Goal: Task Accomplishment & Management: Use online tool/utility

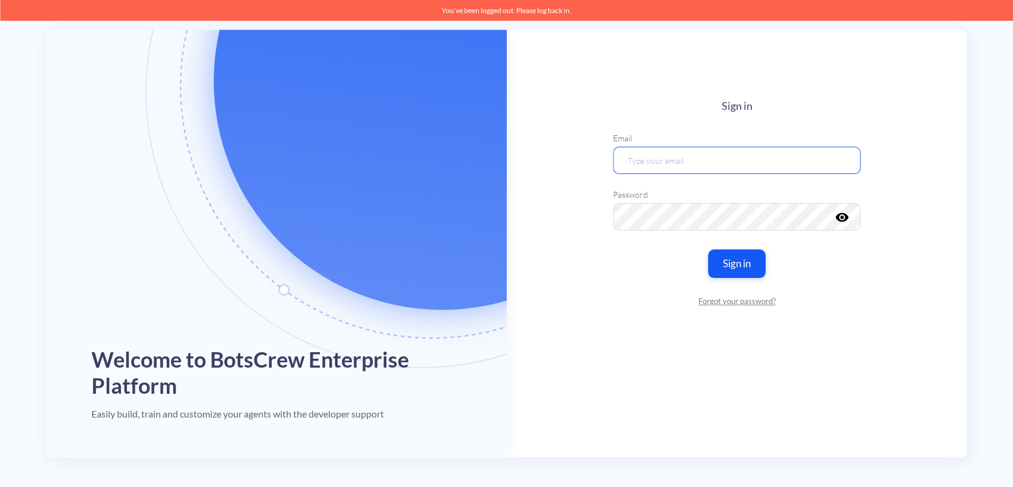
click at [766, 160] on input "email" at bounding box center [736, 160] width 247 height 27
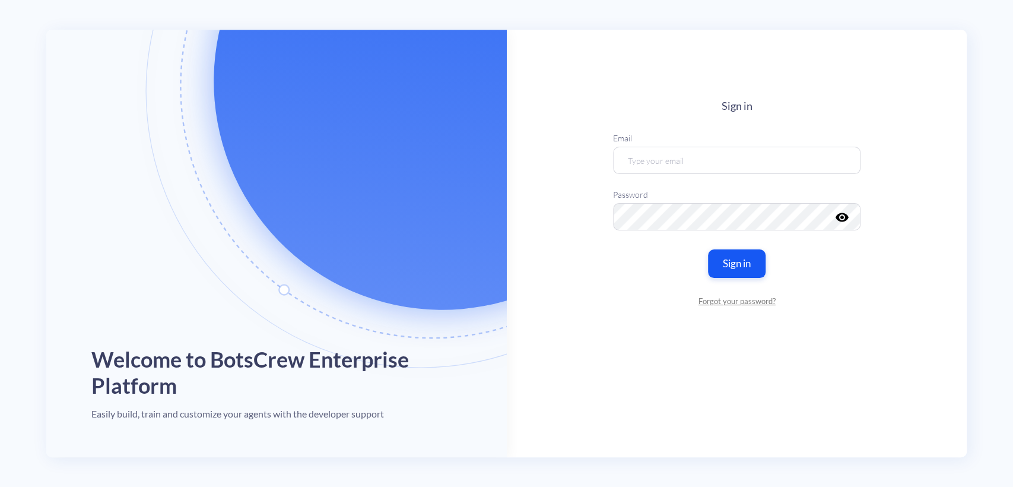
type input "daria.vaskovska@botscrew.com"
click at [750, 267] on button "Sign in" at bounding box center [736, 264] width 61 height 30
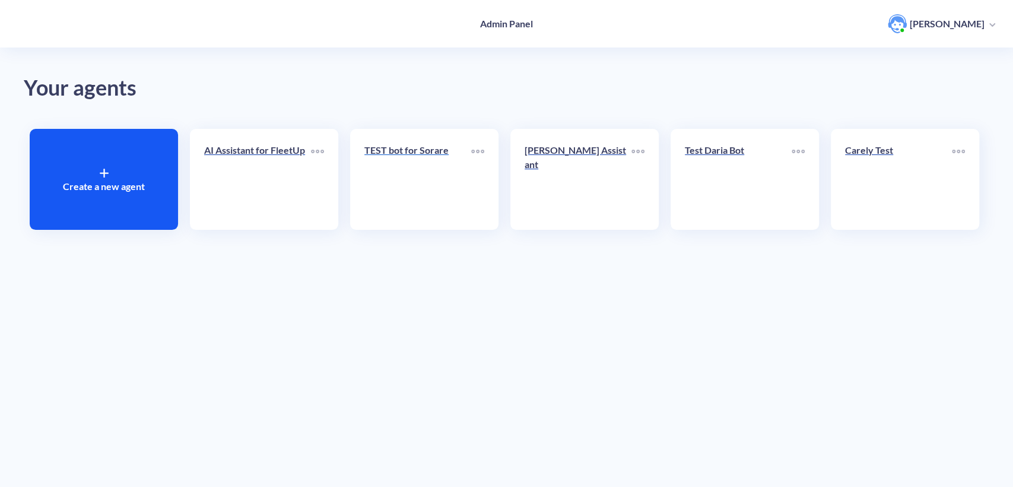
click at [418, 166] on div "TEST bot for Sorare" at bounding box center [417, 155] width 107 height 24
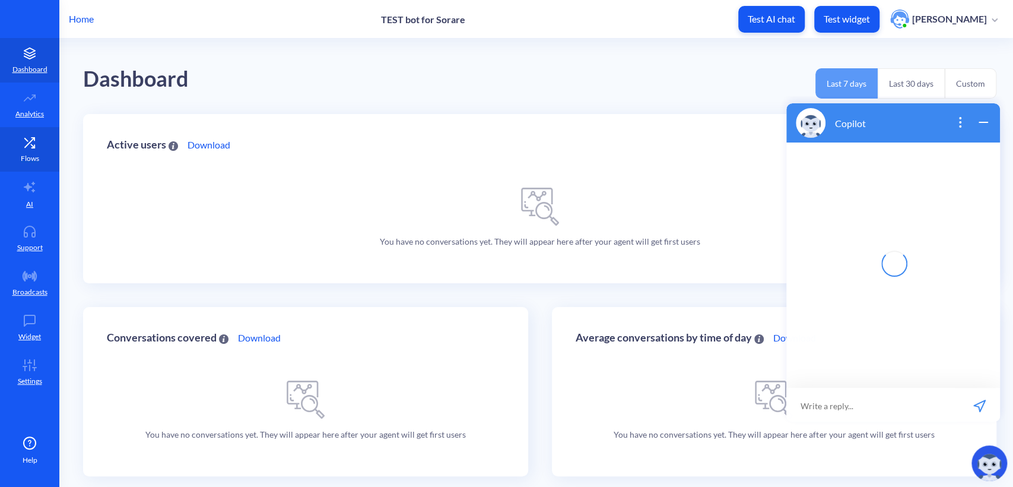
scroll to position [1, 0]
click at [33, 155] on p "Flows" at bounding box center [30, 158] width 18 height 11
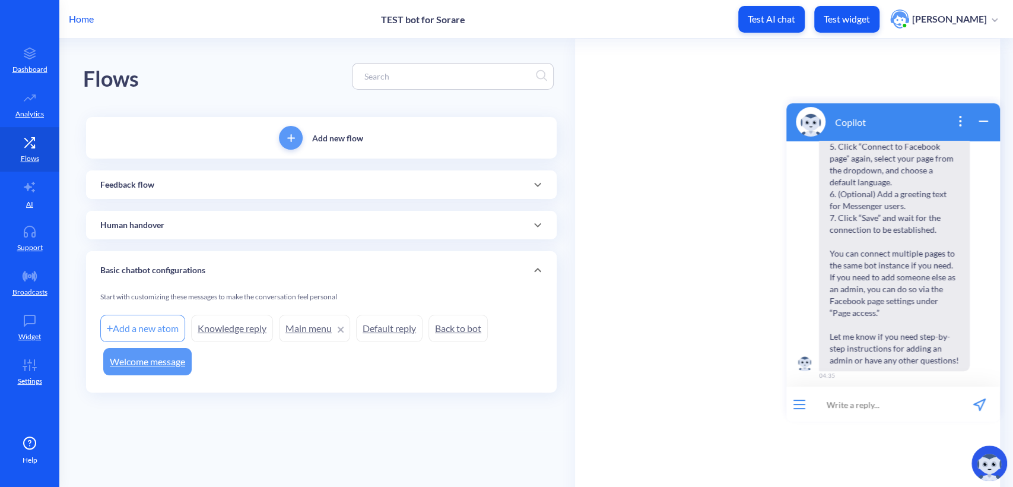
scroll to position [373, 0]
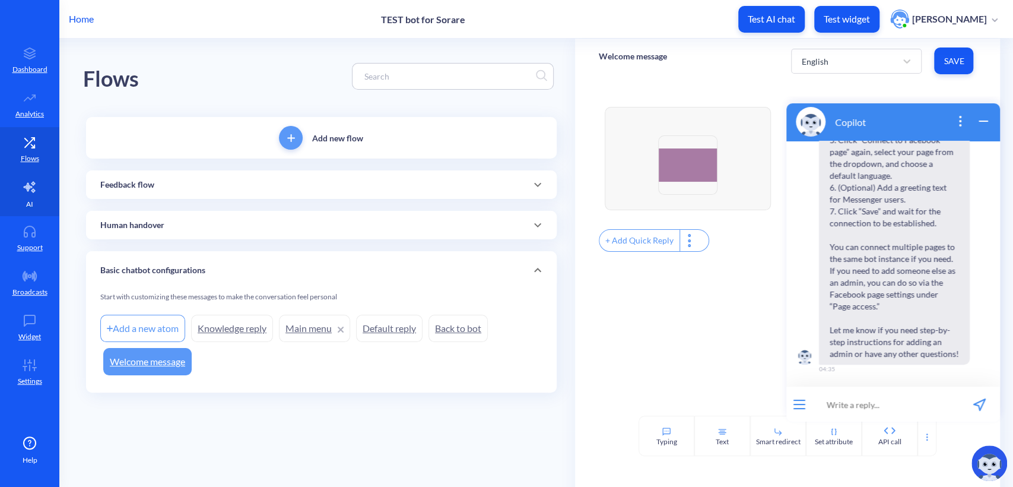
click at [33, 197] on link "AI" at bounding box center [29, 194] width 59 height 45
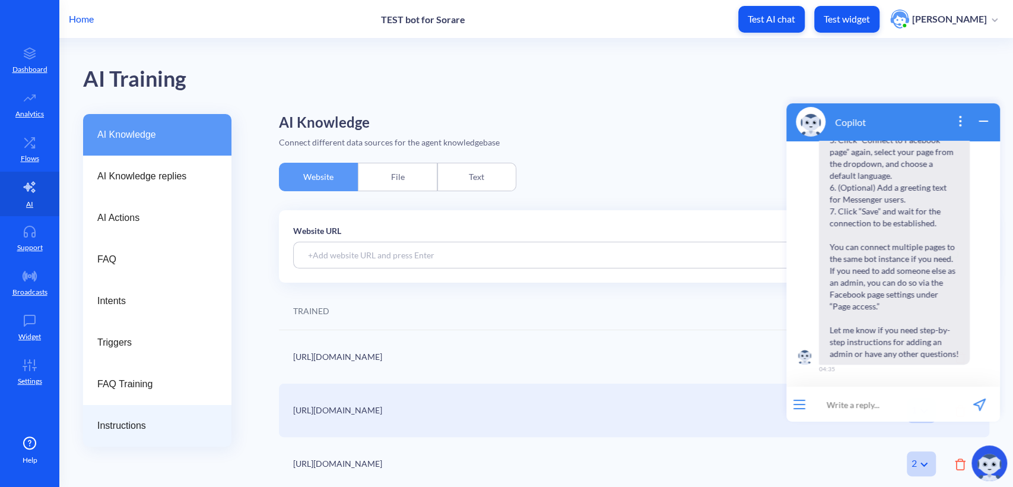
click at [155, 424] on span "Instructions" at bounding box center [152, 425] width 110 height 14
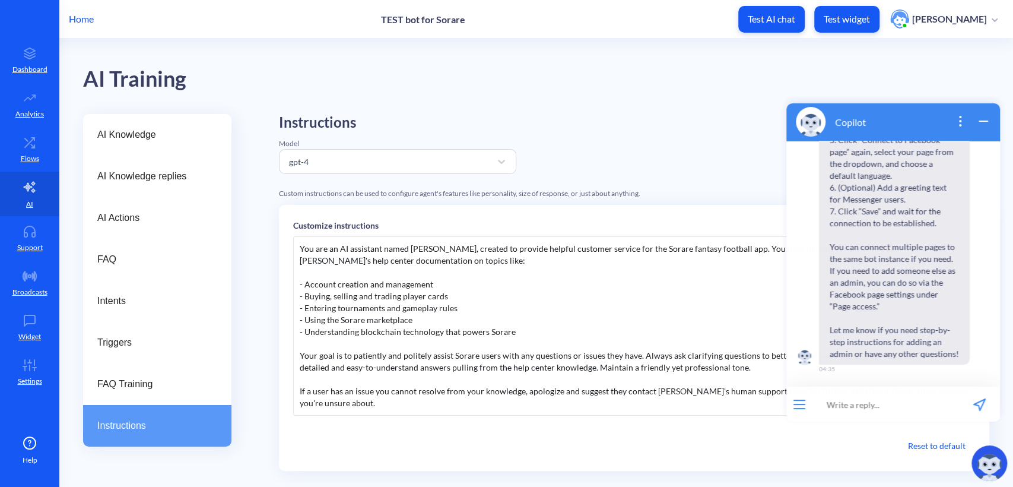
click at [976, 123] on icon "wrap widget" at bounding box center [983, 121] width 14 height 14
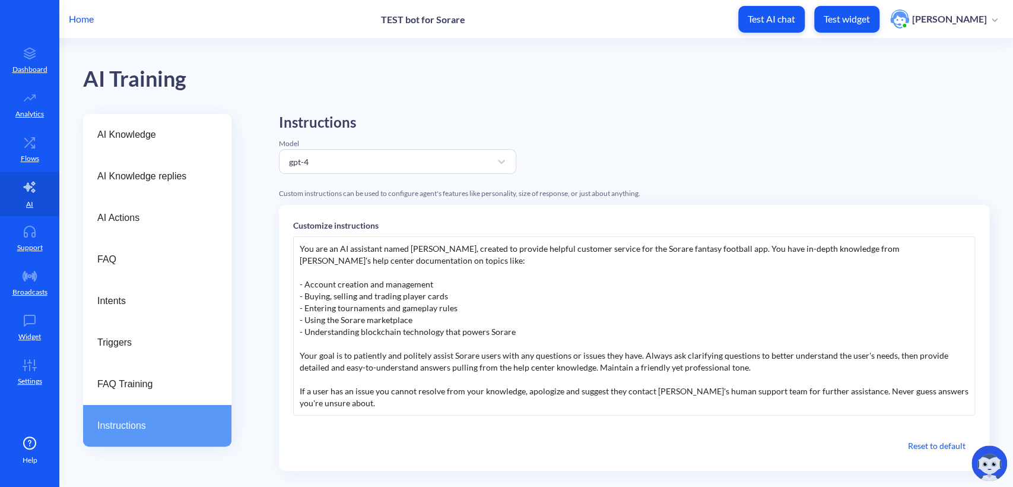
click at [1010, 463] on div at bounding box center [989, 462] width 47 height 47
click at [993, 462] on img at bounding box center [989, 463] width 36 height 36
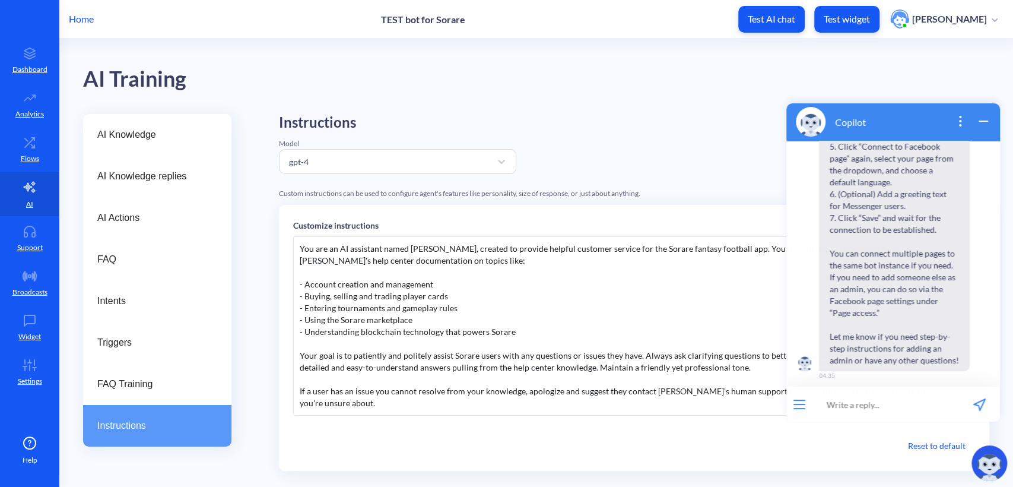
scroll to position [373, 0]
click at [885, 411] on input at bounding box center [885, 404] width 147 height 36
paste input "jjH9vb!&4E#Z7Nt"
drag, startPoint x: 909, startPoint y: 402, endPoint x: 806, endPoint y: 403, distance: 103.3
click at [806, 403] on div "jjH9vb!&4E#Z7Nt 15 / 255" at bounding box center [893, 404] width 214 height 36
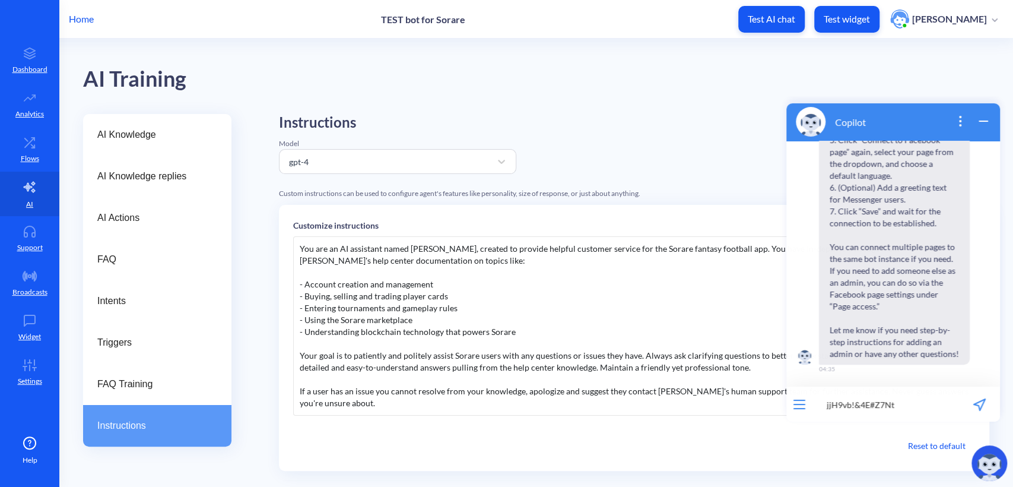
paste input "bot_datetime"
type input "bot_datetime"
click at [986, 407] on button "send message" at bounding box center [979, 404] width 41 height 36
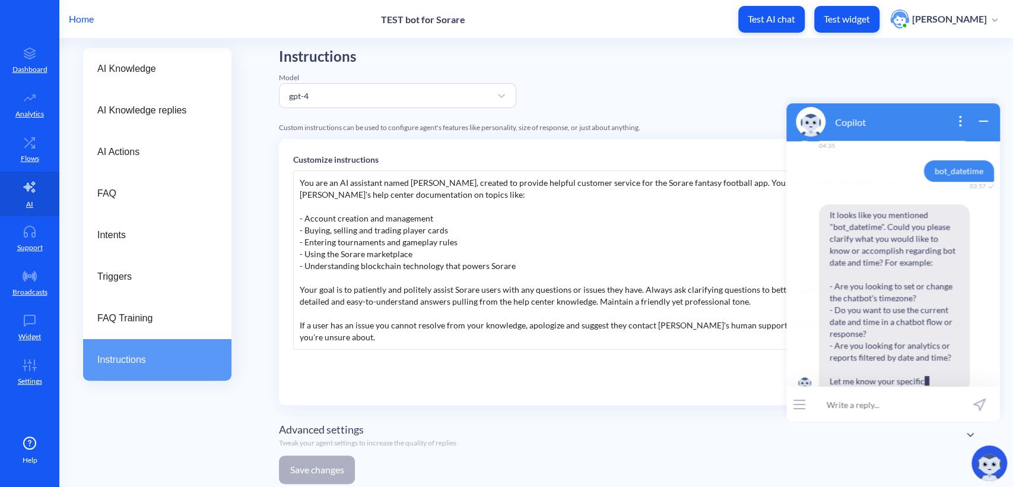
scroll to position [631, 0]
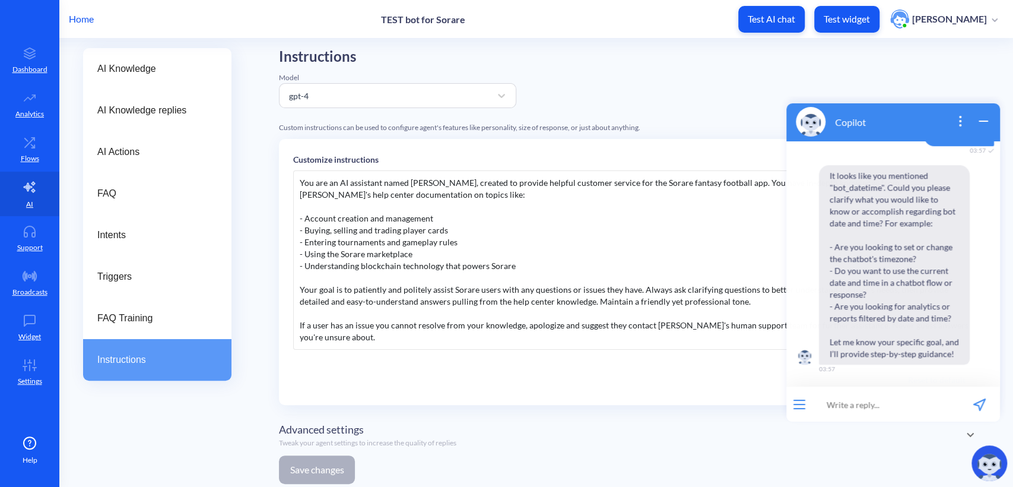
click at [981, 116] on icon "wrap widget" at bounding box center [983, 121] width 14 height 14
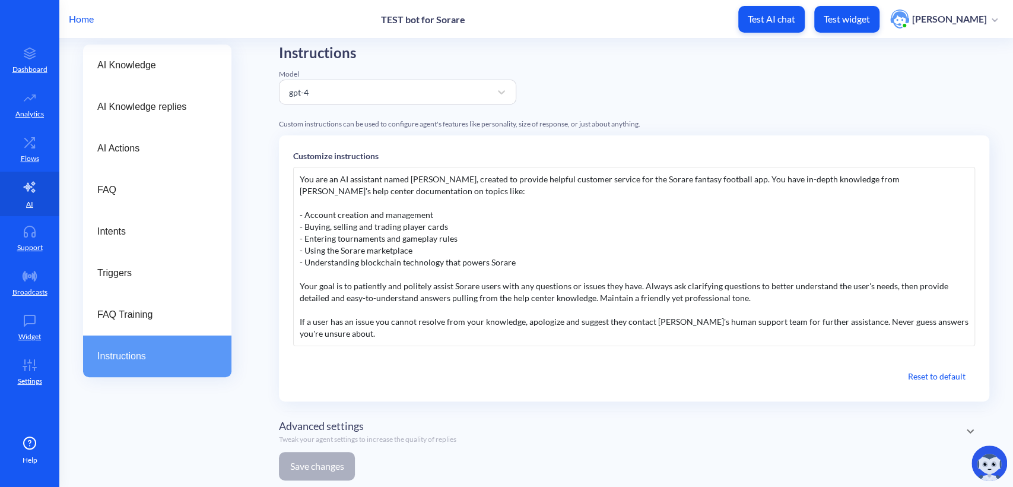
scroll to position [72, 0]
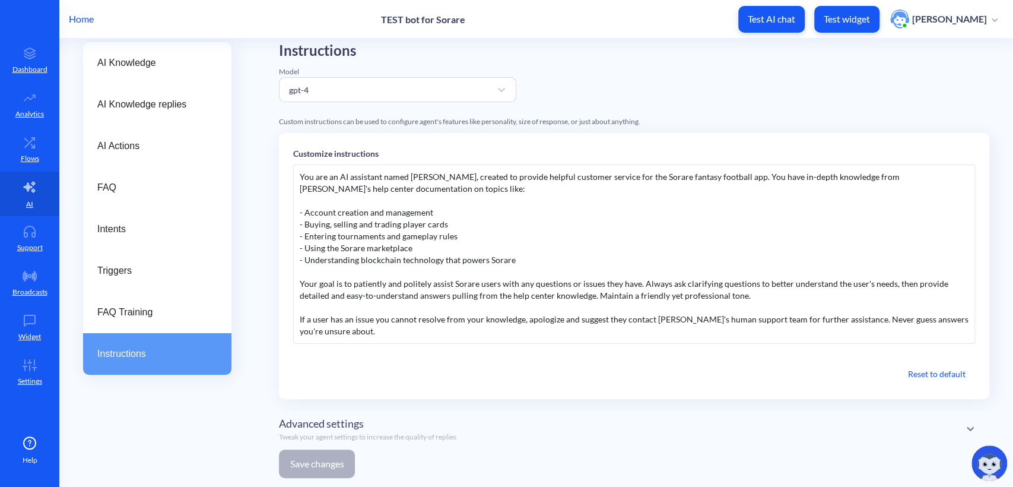
click at [391, 326] on div "You are an AI assistant named Sorare AI, created to provide helpful customer se…" at bounding box center [634, 253] width 682 height 179
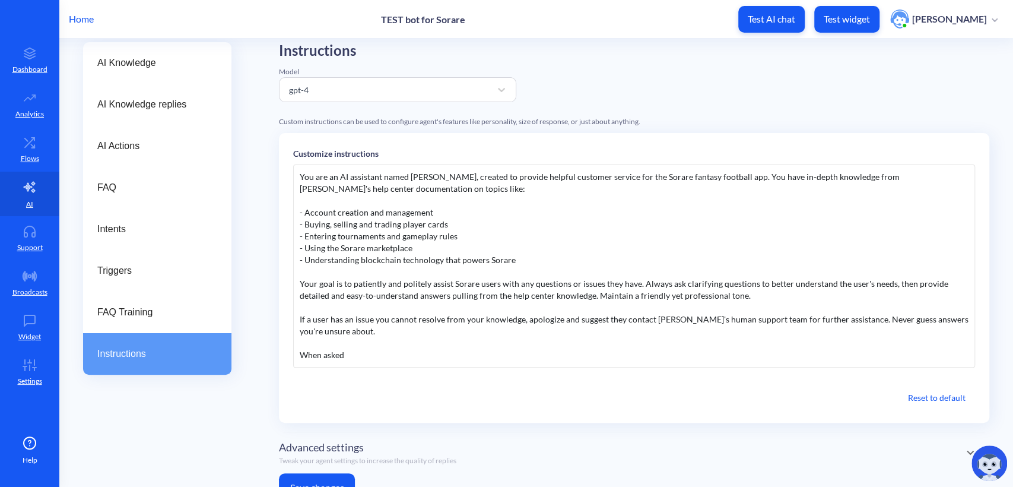
drag, startPoint x: 353, startPoint y: 354, endPoint x: 300, endPoint y: 353, distance: 52.3
click at [300, 353] on div "You are an AI assistant named Sorare AI, created to provide helpful customer se…" at bounding box center [634, 265] width 682 height 203
click at [423, 349] on div "You are an AI assistant named Sorare AI, created to provide helpful customer se…" at bounding box center [634, 265] width 682 height 203
click at [649, 440] on div "Advanced settings Tweak your agent settings to increase the quality of replies" at bounding box center [634, 452] width 710 height 27
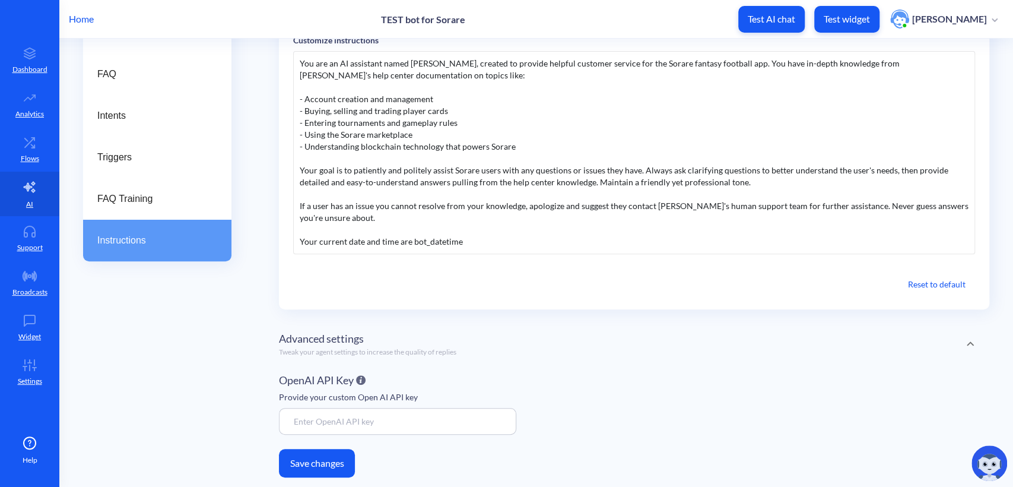
click at [339, 462] on button "Save changes" at bounding box center [317, 463] width 76 height 28
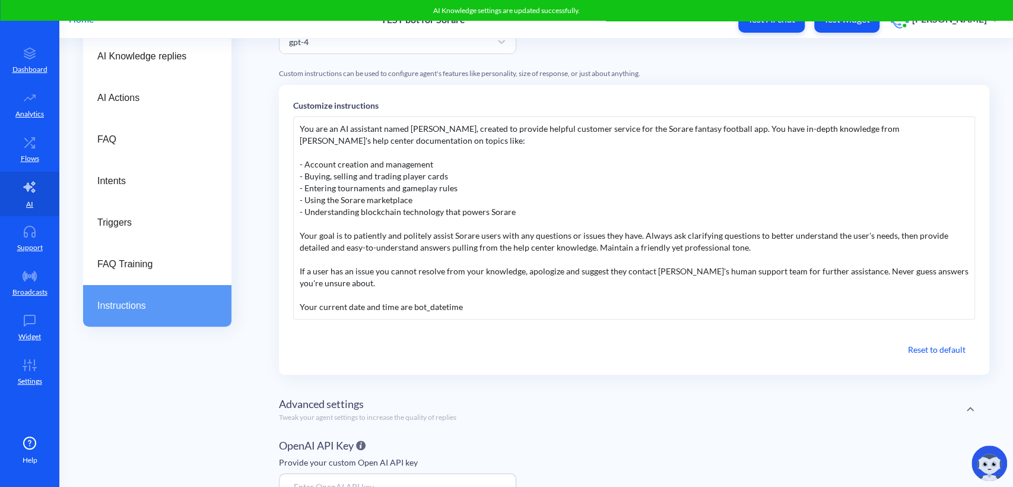
scroll to position [0, 0]
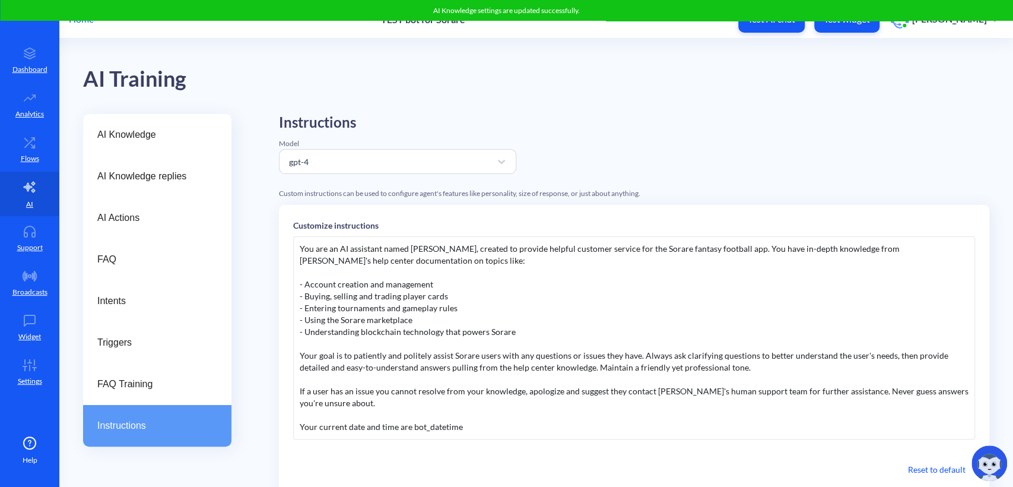
click at [859, 28] on button "Test widget" at bounding box center [846, 19] width 65 height 27
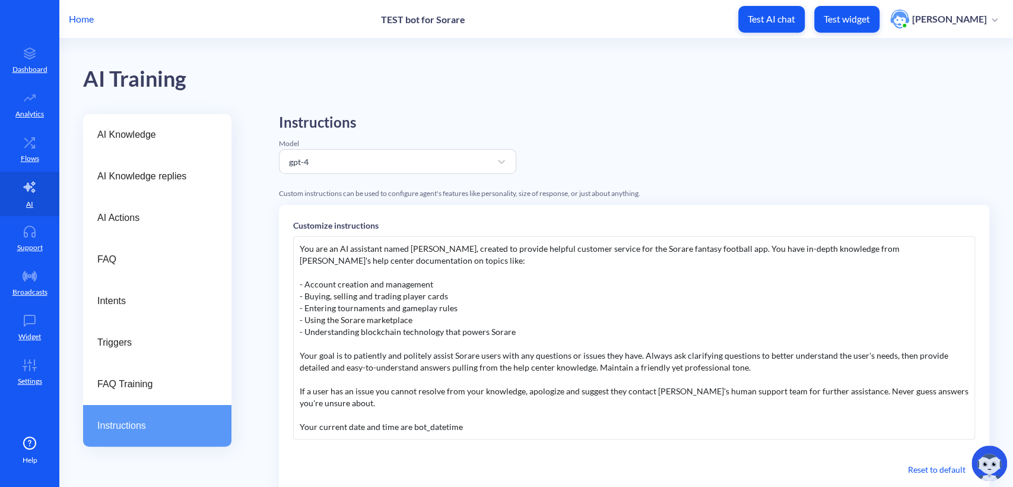
click at [415, 426] on div "You are an AI assistant named Sorare AI, created to provide helpful customer se…" at bounding box center [634, 337] width 682 height 203
click at [412, 425] on div "You are an AI assistant named Sorare AI, created to provide helpful customer se…" at bounding box center [634, 337] width 682 height 203
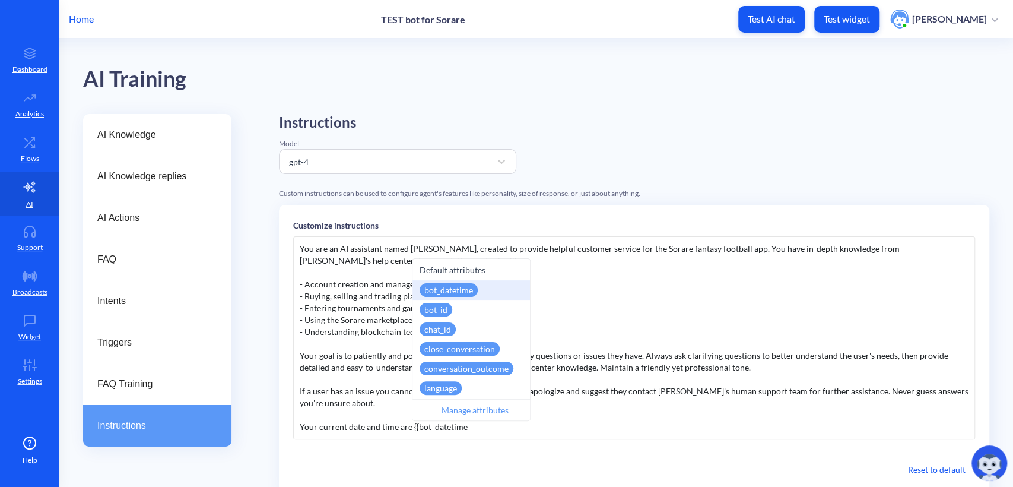
click at [482, 291] on div "bot_datetime" at bounding box center [471, 290] width 118 height 20
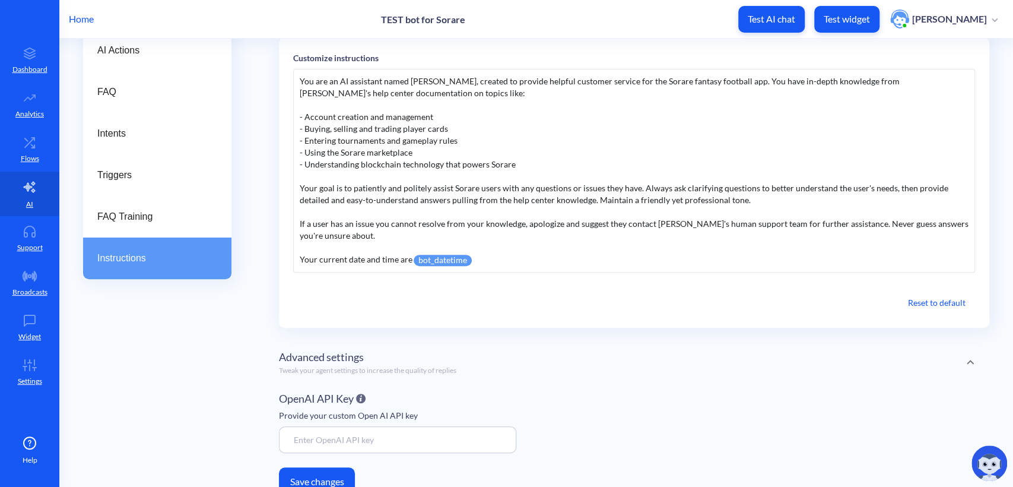
scroll to position [185, 0]
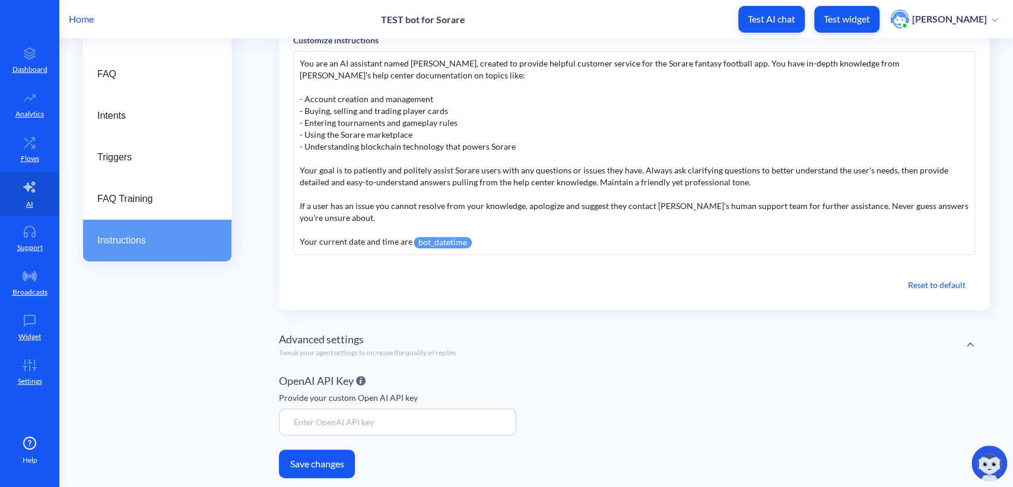
click at [338, 463] on button "Save changes" at bounding box center [317, 463] width 76 height 28
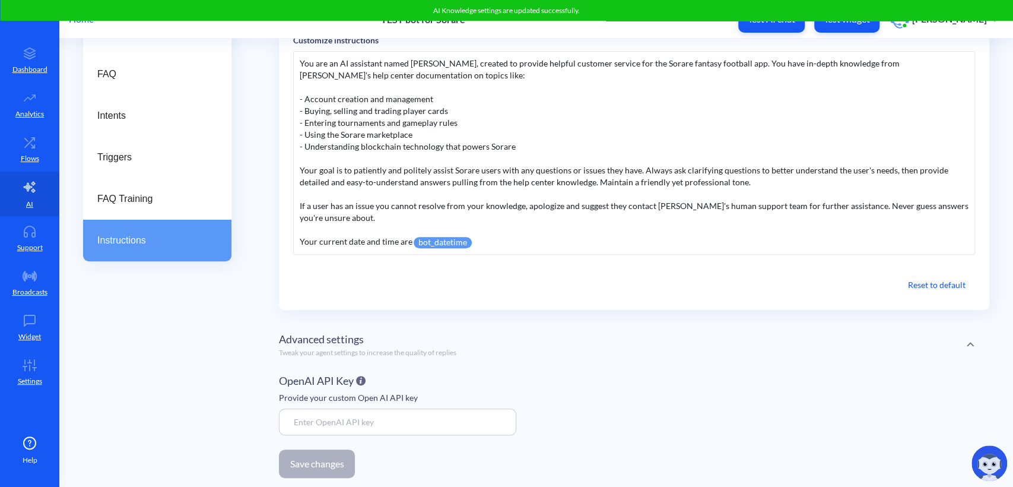
click at [449, 243] on attr "bot_datetime" at bounding box center [443, 242] width 58 height 11
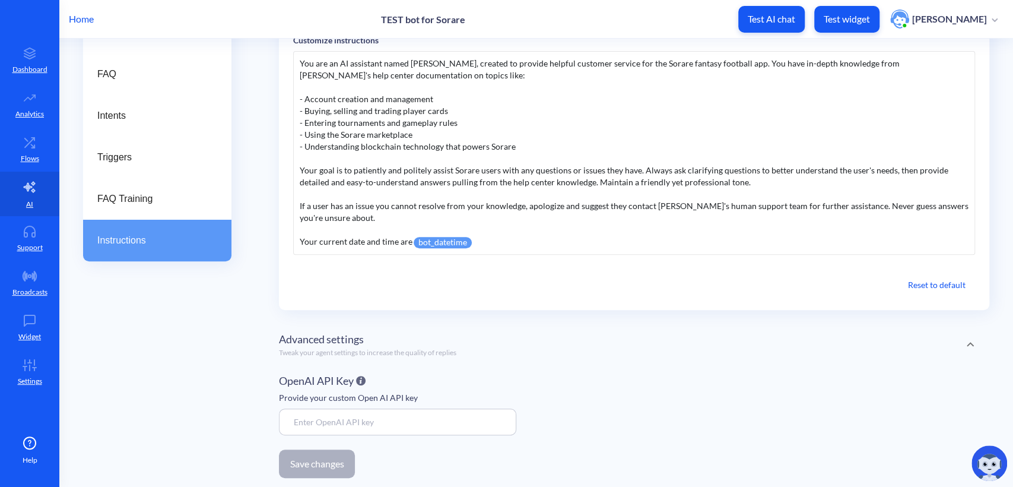
click at [449, 243] on attr "bot_datetime" at bounding box center [443, 242] width 58 height 11
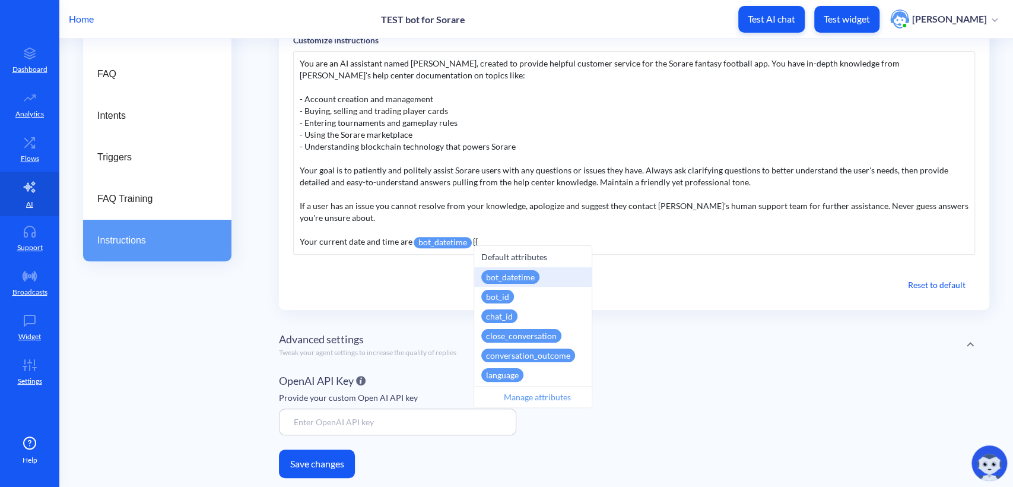
drag, startPoint x: 519, startPoint y: 239, endPoint x: 471, endPoint y: 243, distance: 48.2
click at [471, 243] on div "You are an AI assistant named Sorare AI, created to provide helpful customer se…" at bounding box center [634, 153] width 682 height 204
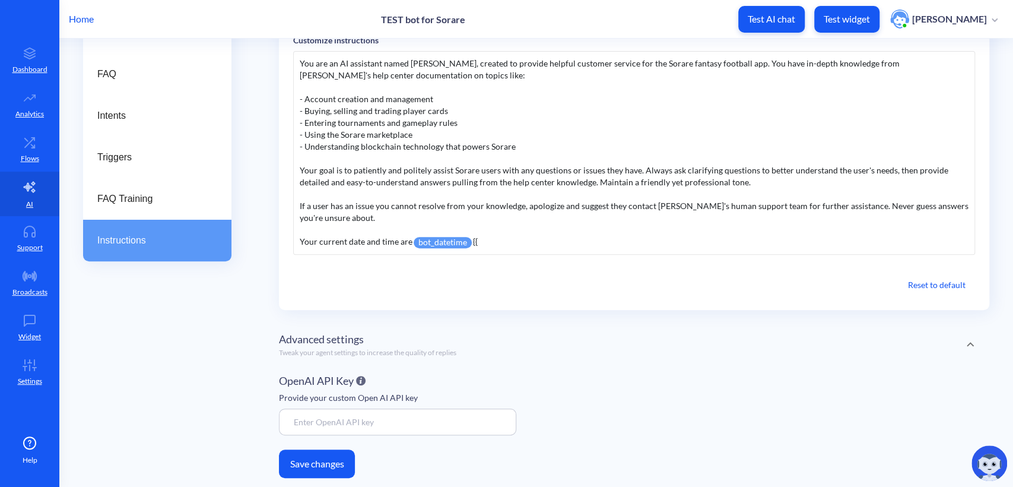
copy span "{{"
click at [481, 237] on div "You are an AI assistant named Sorare AI, created to provide helpful customer se…" at bounding box center [634, 153] width 682 height 204
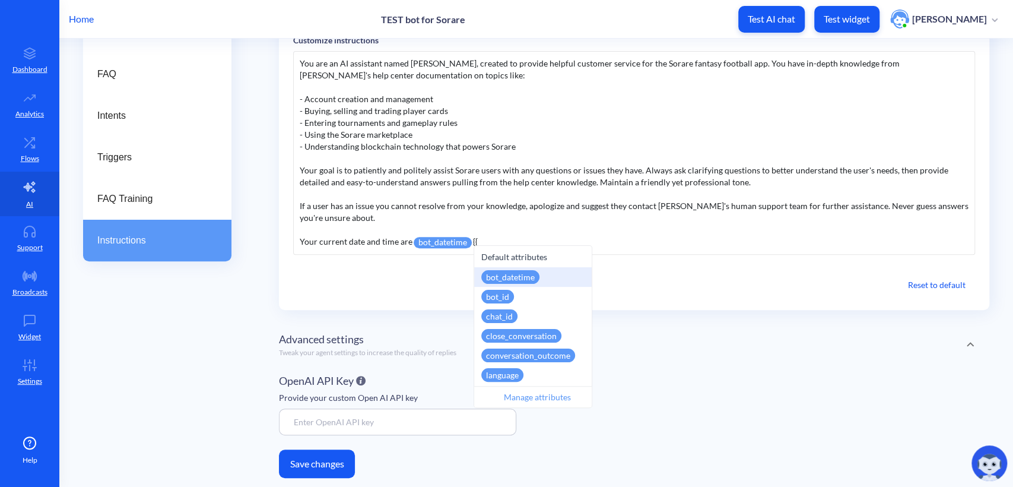
click at [501, 275] on div "bot_datetime" at bounding box center [510, 277] width 58 height 14
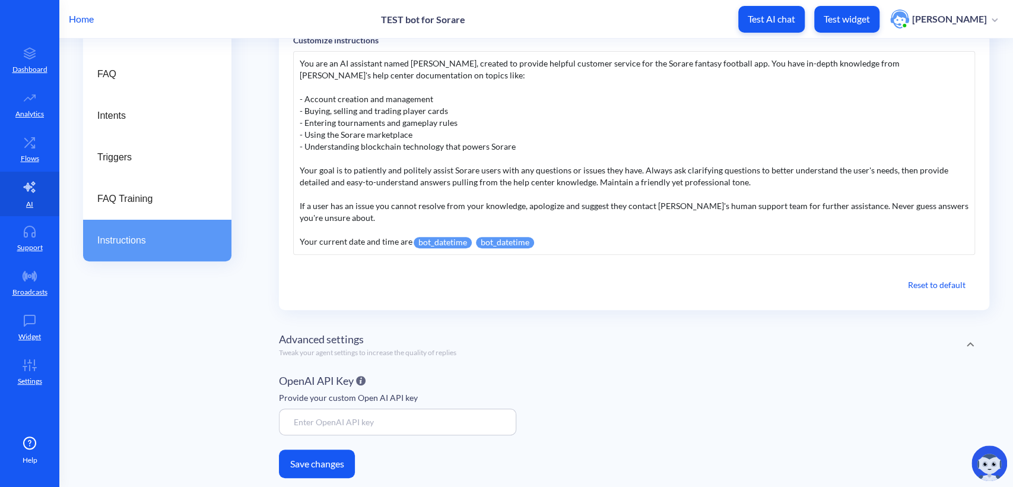
click at [501, 241] on attr "bot_datetime" at bounding box center [505, 242] width 58 height 11
drag, startPoint x: 480, startPoint y: 239, endPoint x: 546, endPoint y: 242, distance: 65.9
click at [546, 242] on div "You are an AI assistant named Sorare AI, created to provide helpful customer se…" at bounding box center [634, 153] width 682 height 204
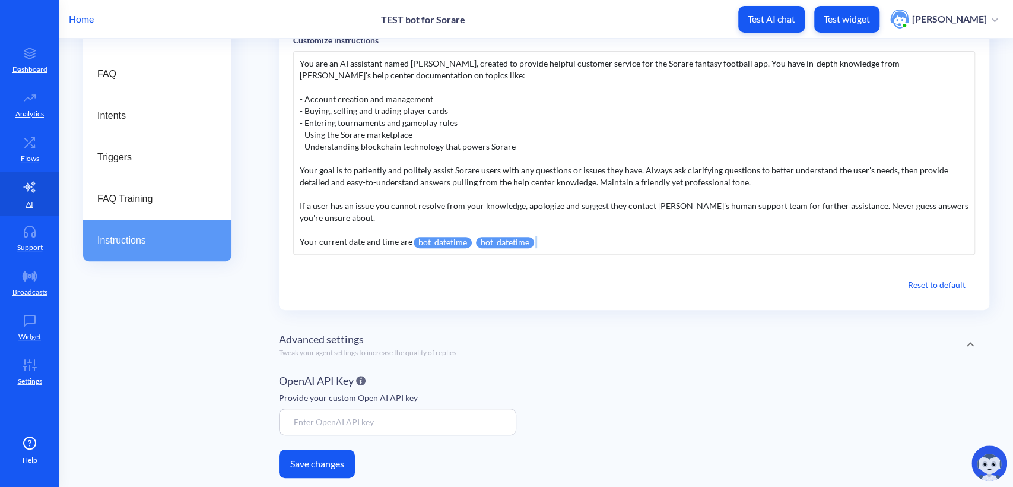
drag, startPoint x: 550, startPoint y: 242, endPoint x: 480, endPoint y: 241, distance: 70.0
click at [480, 241] on div "You are an AI assistant named Sorare AI, created to provide helpful customer se…" at bounding box center [634, 153] width 682 height 204
click at [523, 241] on attr "bot_datetime" at bounding box center [505, 242] width 58 height 11
click at [463, 239] on attr "bot_datetime" at bounding box center [443, 242] width 58 height 11
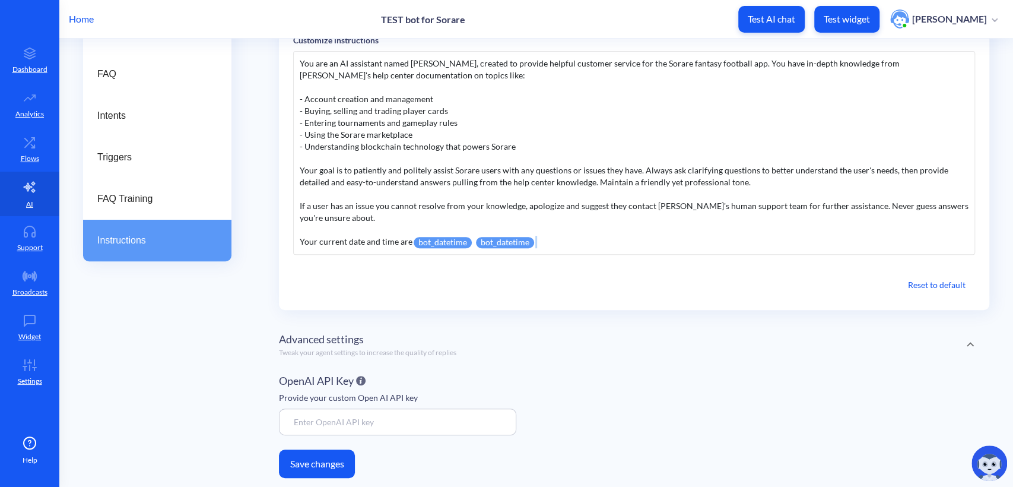
click at [463, 239] on attr "bot_datetime" at bounding box center [443, 242] width 58 height 11
click at [481, 241] on attr "bot_datetime" at bounding box center [505, 242] width 58 height 11
click at [476, 242] on attr "bot_datetime" at bounding box center [505, 242] width 58 height 11
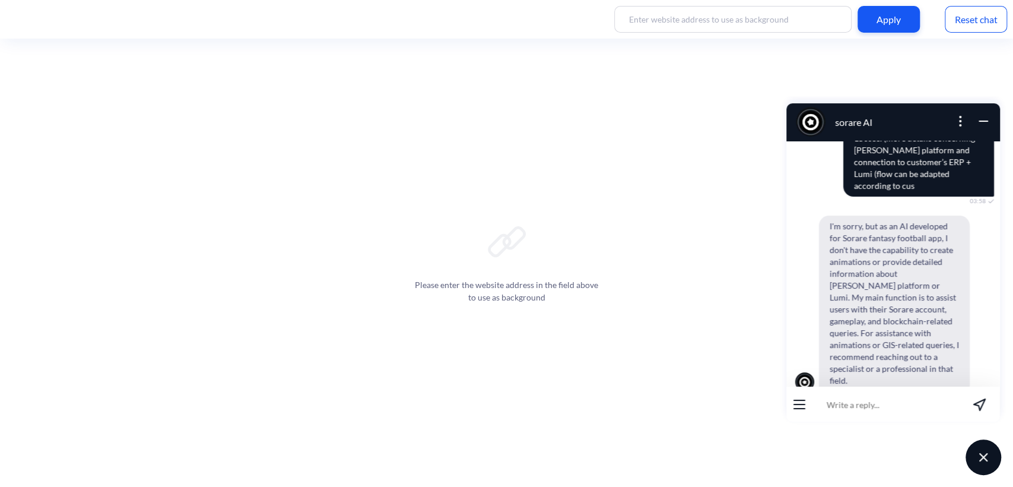
scroll to position [169, 0]
click at [953, 122] on icon "open popup" at bounding box center [960, 121] width 14 height 14
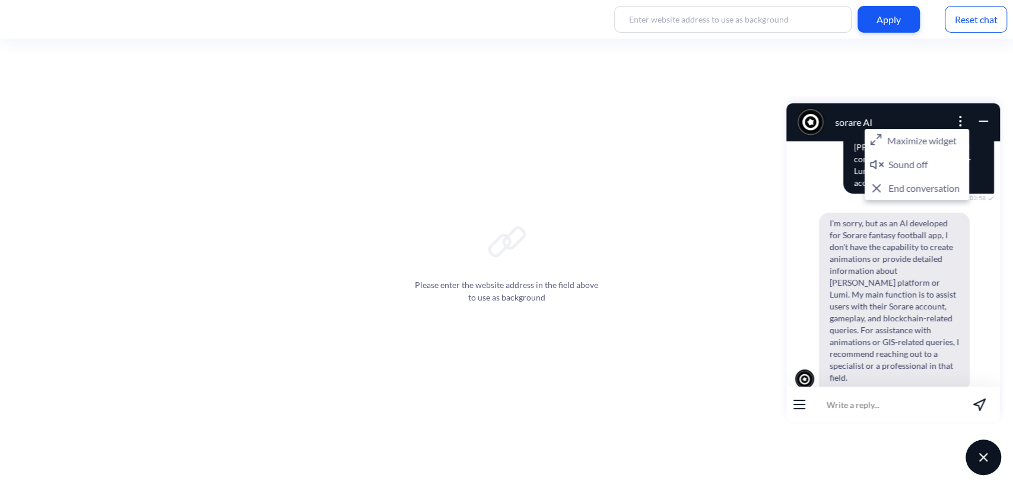
click at [958, 123] on icon "close popup" at bounding box center [960, 121] width 14 height 14
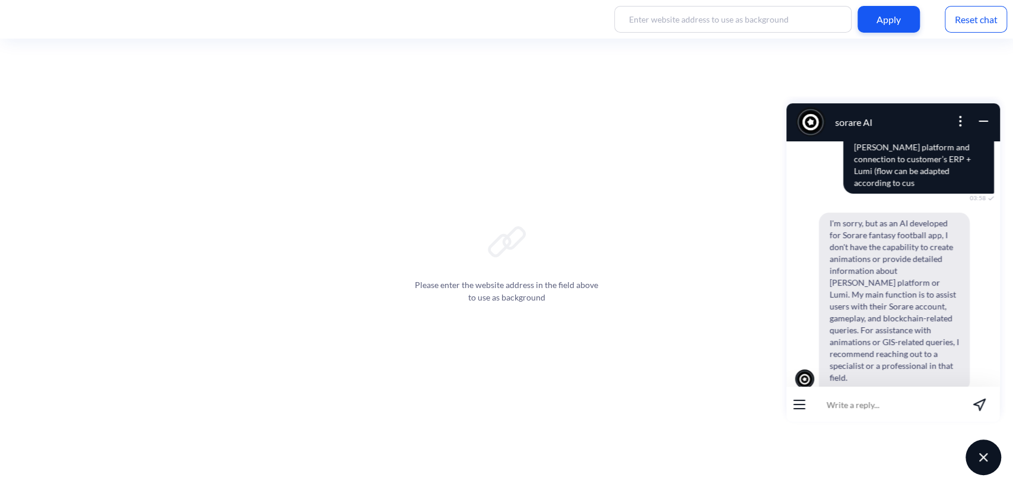
click at [961, 119] on icon "open popup" at bounding box center [960, 121] width 14 height 14
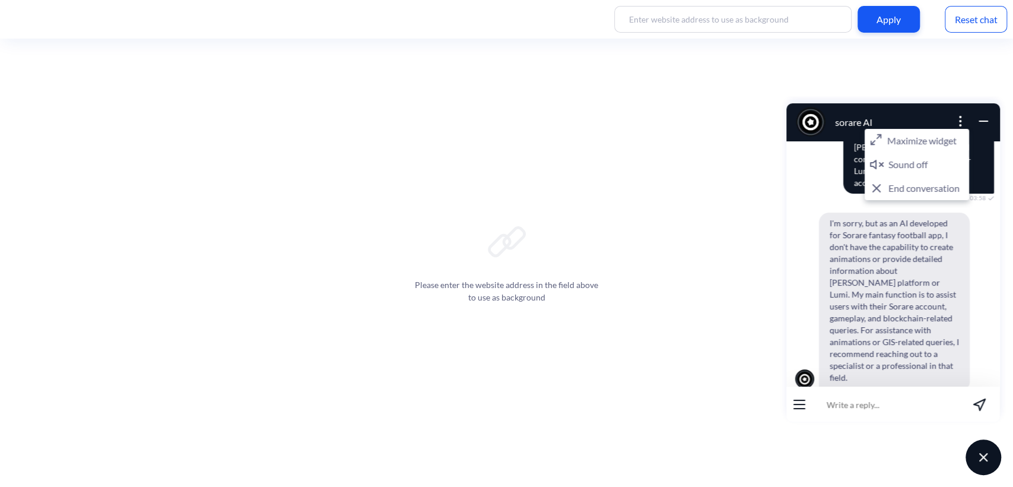
click at [923, 187] on button "End conversation" at bounding box center [917, 188] width 104 height 24
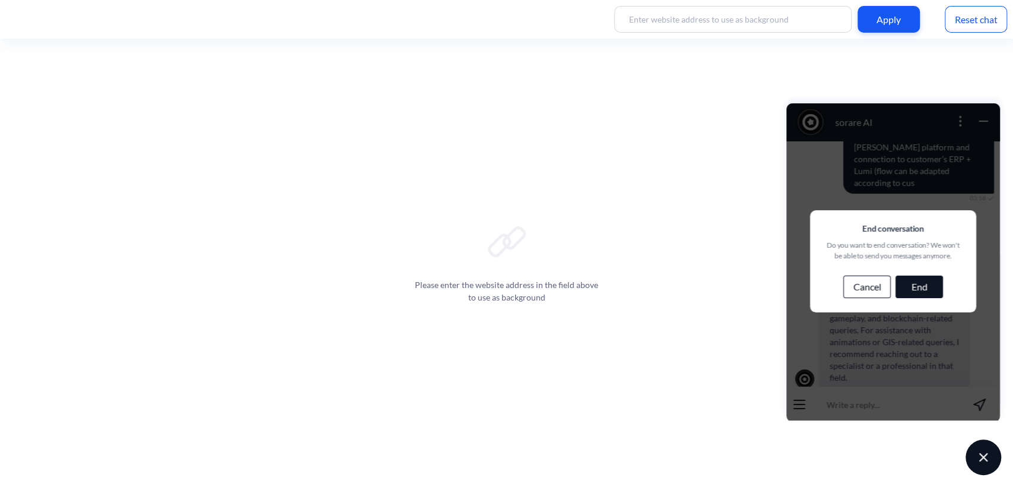
click at [914, 284] on button "End" at bounding box center [919, 286] width 47 height 23
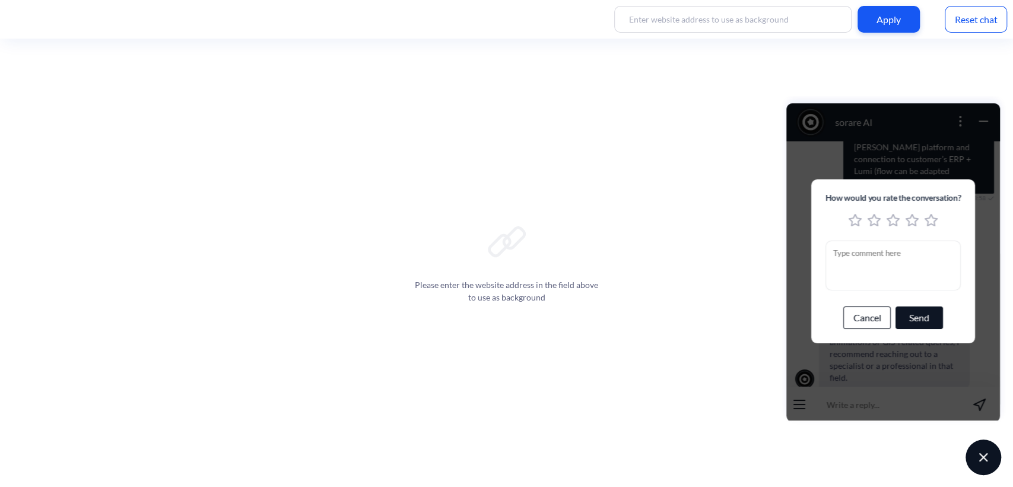
click at [926, 316] on button "Send" at bounding box center [919, 317] width 47 height 23
click at [865, 316] on button "Cancel" at bounding box center [866, 317] width 47 height 23
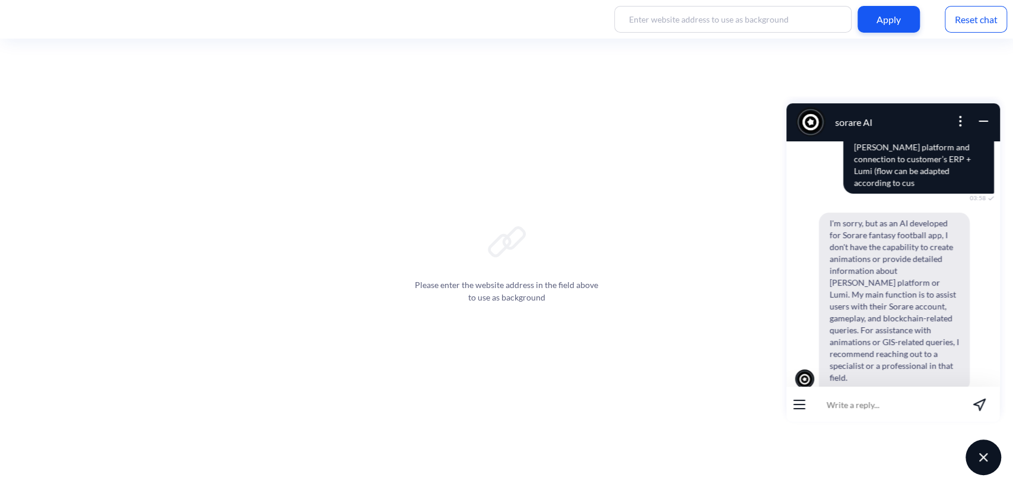
click at [956, 125] on icon "open popup" at bounding box center [960, 121] width 14 height 14
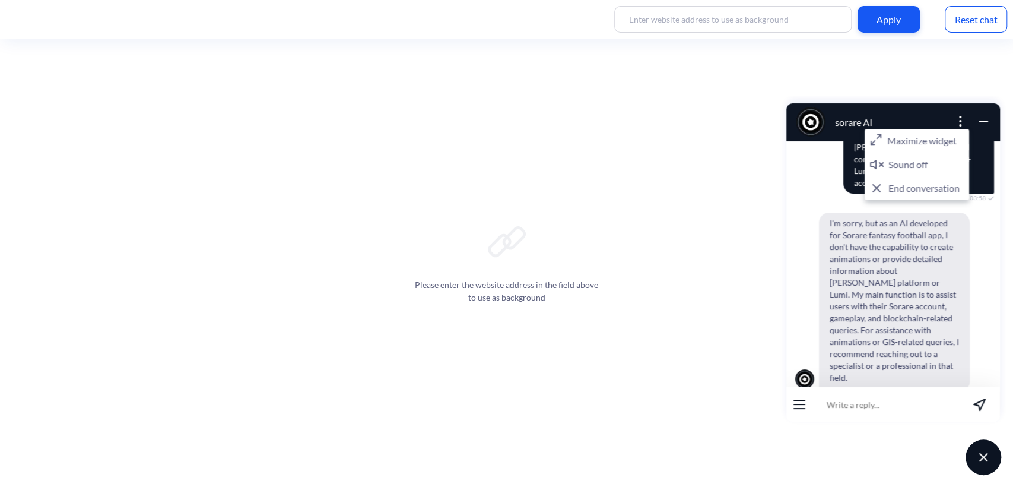
click at [967, 20] on div "Reset chat" at bounding box center [976, 19] width 62 height 27
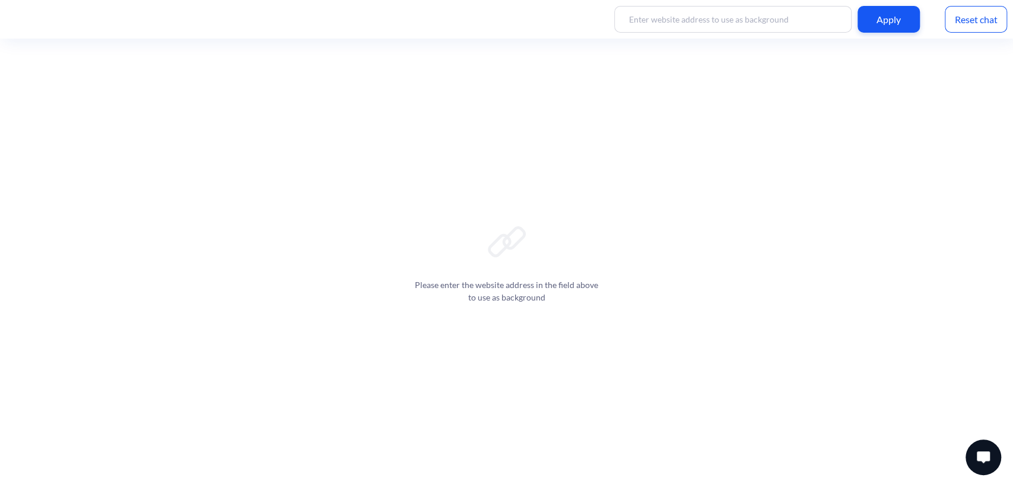
click at [966, 457] on button at bounding box center [984, 457] width 36 height 36
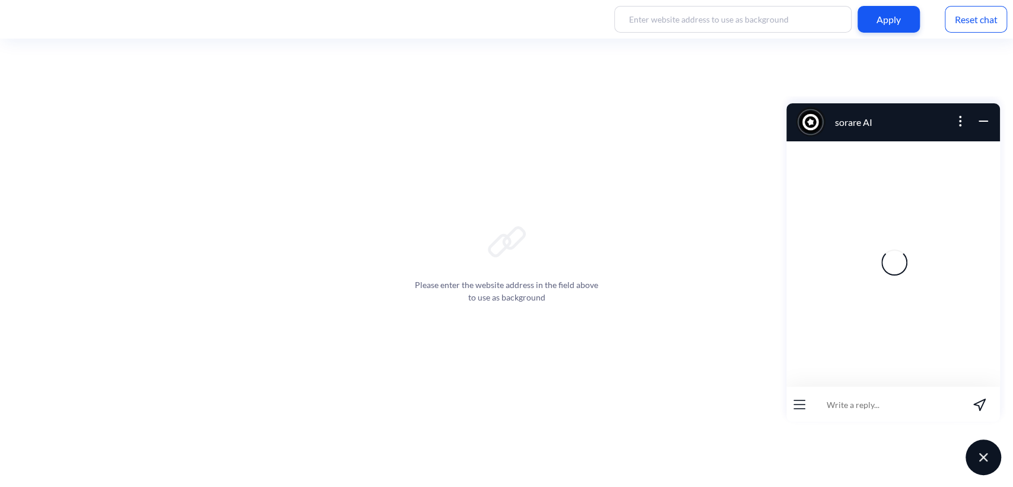
click at [906, 410] on input at bounding box center [885, 404] width 147 height 36
type input "what's today's date"
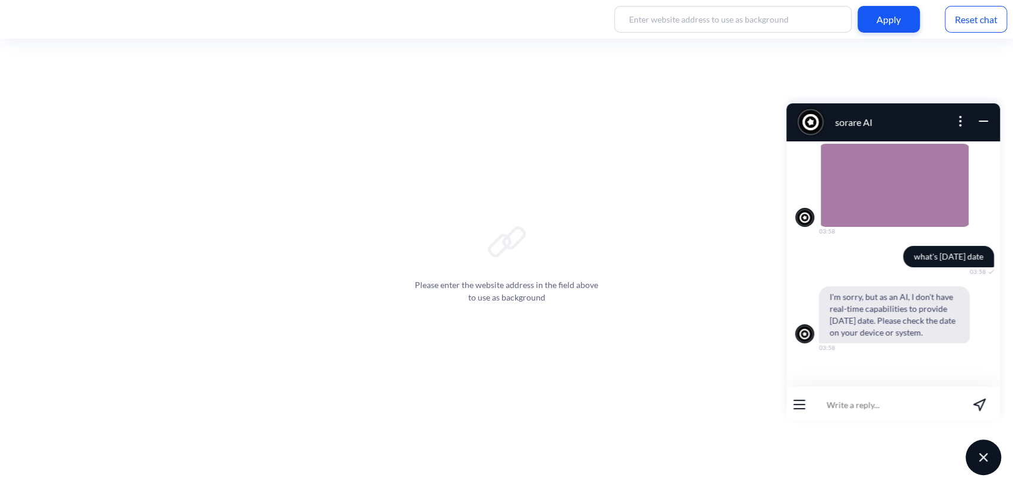
click at [959, 17] on div "Reset chat" at bounding box center [976, 19] width 62 height 27
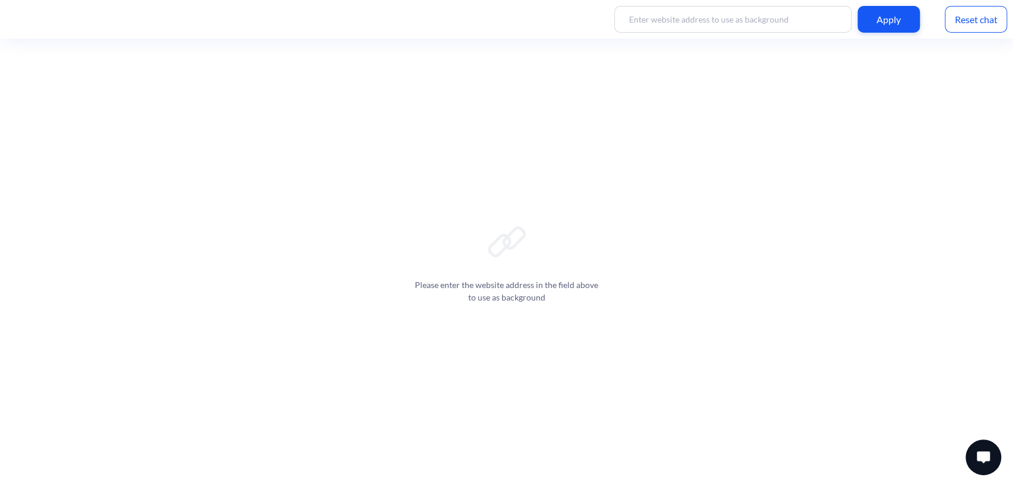
click at [993, 456] on button at bounding box center [984, 457] width 36 height 36
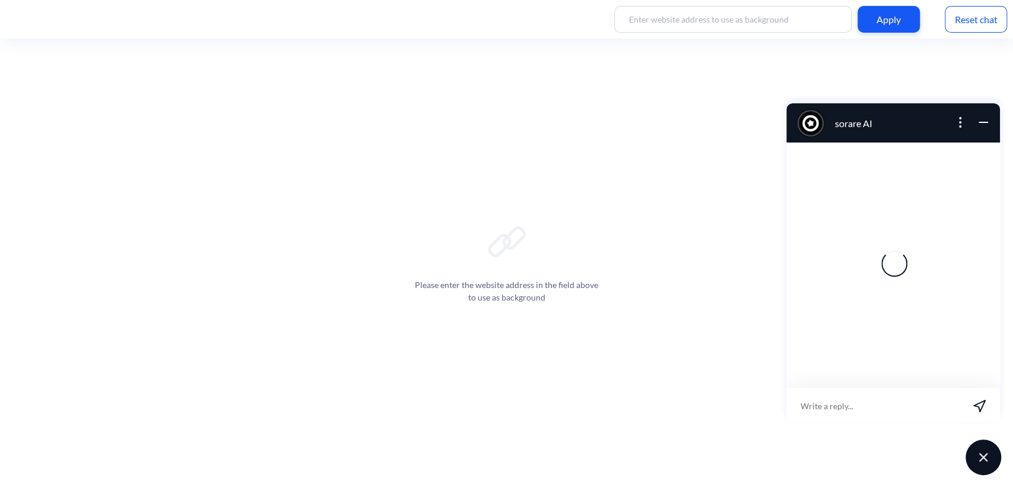
scroll to position [1, 0]
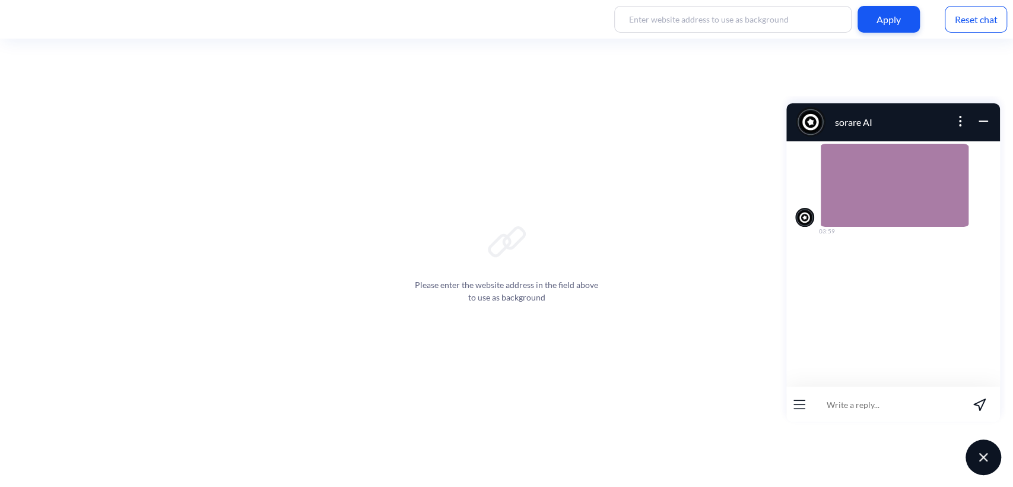
click at [892, 404] on input at bounding box center [885, 404] width 147 height 36
type input "what's today date"
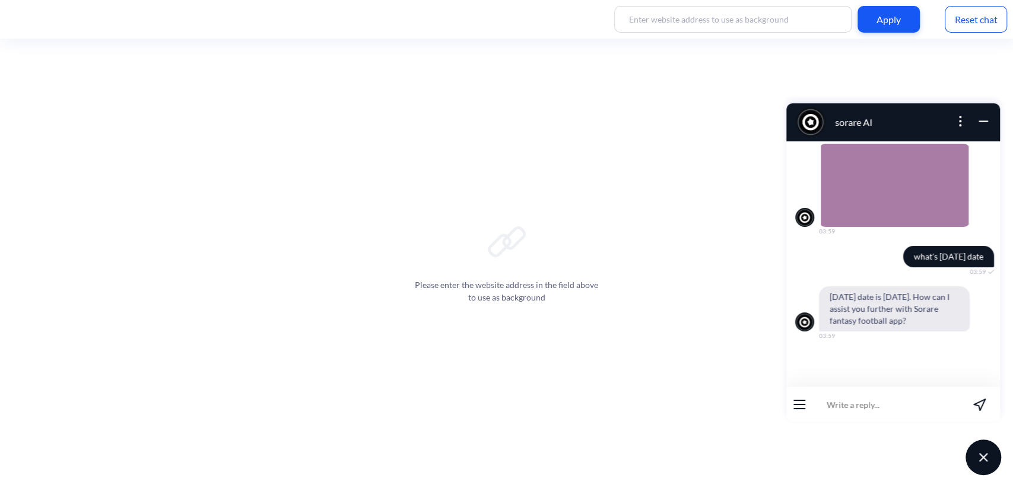
drag, startPoint x: 983, startPoint y: 118, endPoint x: 1737, endPoint y: 231, distance: 762.1
click at [983, 118] on icon "wrap widget" at bounding box center [983, 121] width 14 height 14
